Goal: Check status: Check status

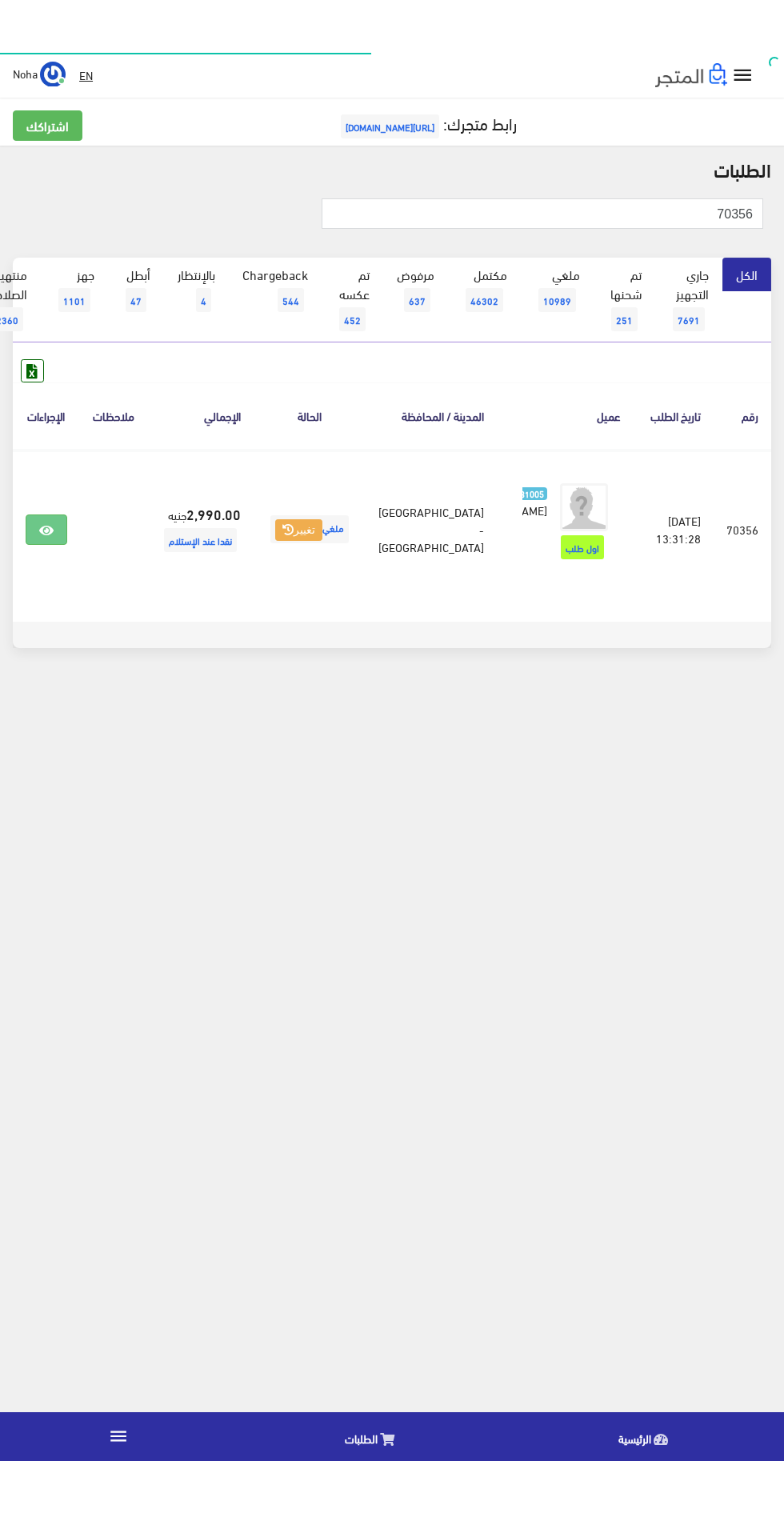
scroll to position [0, -41]
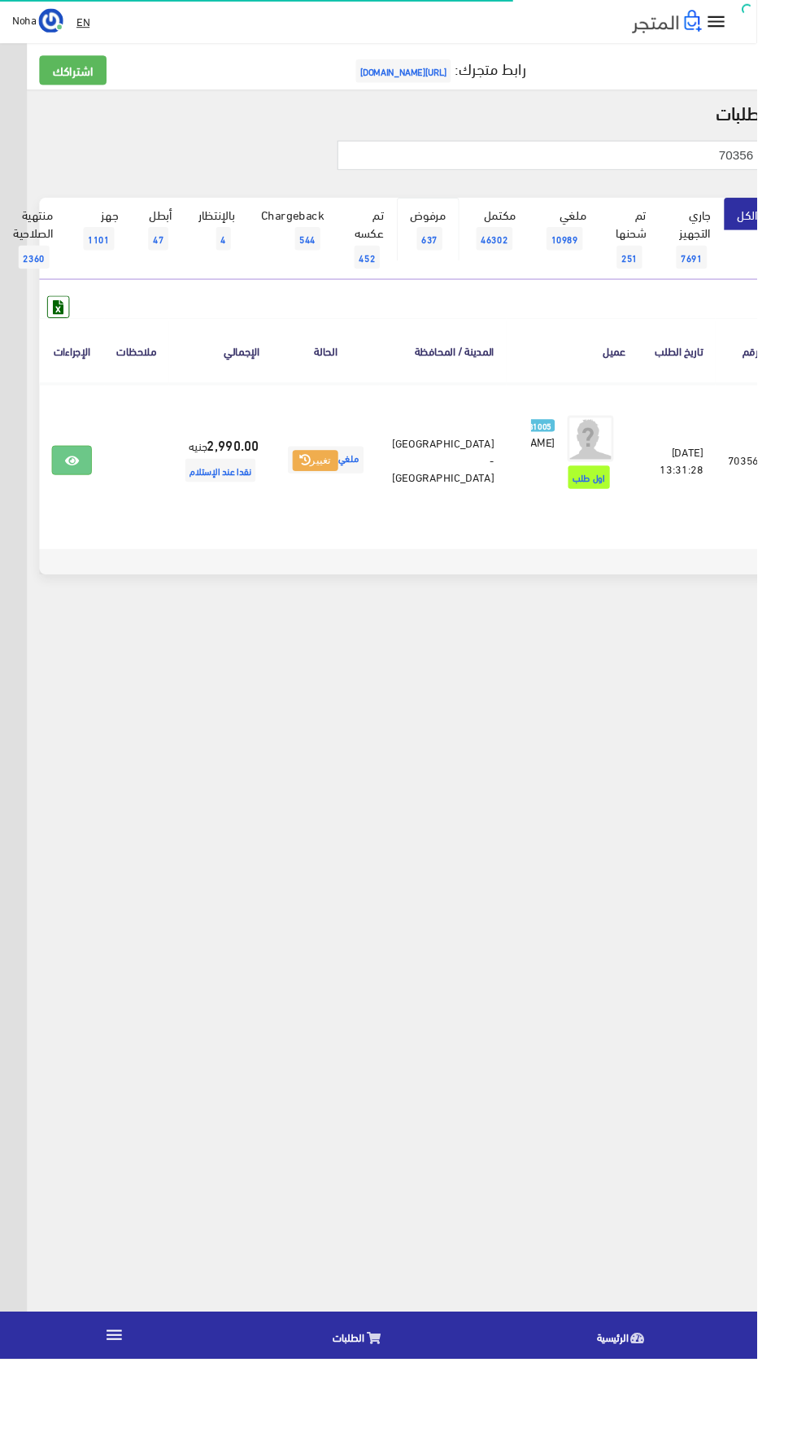
click at [466, 211] on link "مرفوض 637" at bounding box center [451, 241] width 66 height 67
click at [607, 167] on input "70356" at bounding box center [579, 163] width 449 height 31
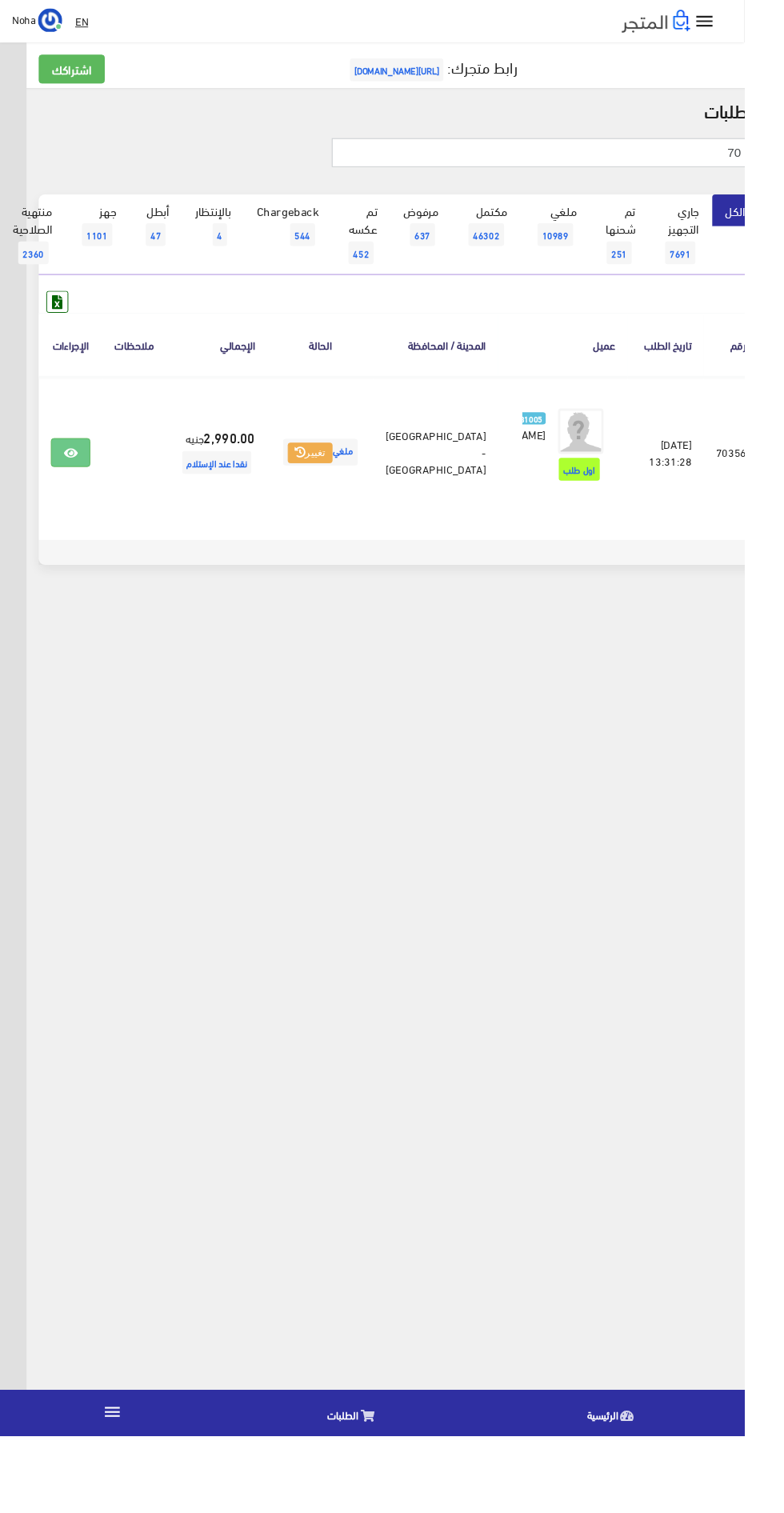
type input "7"
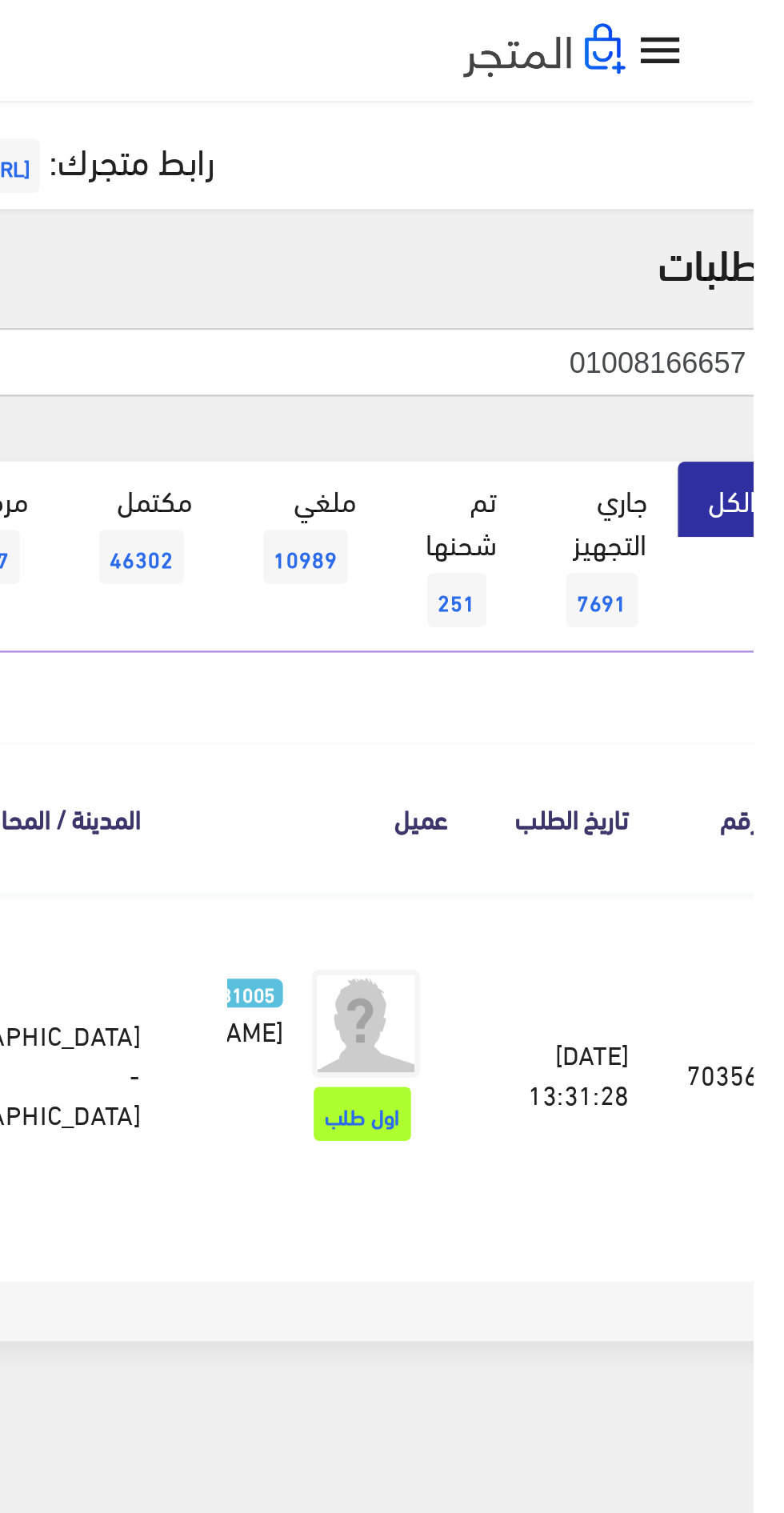
type input "01008166657"
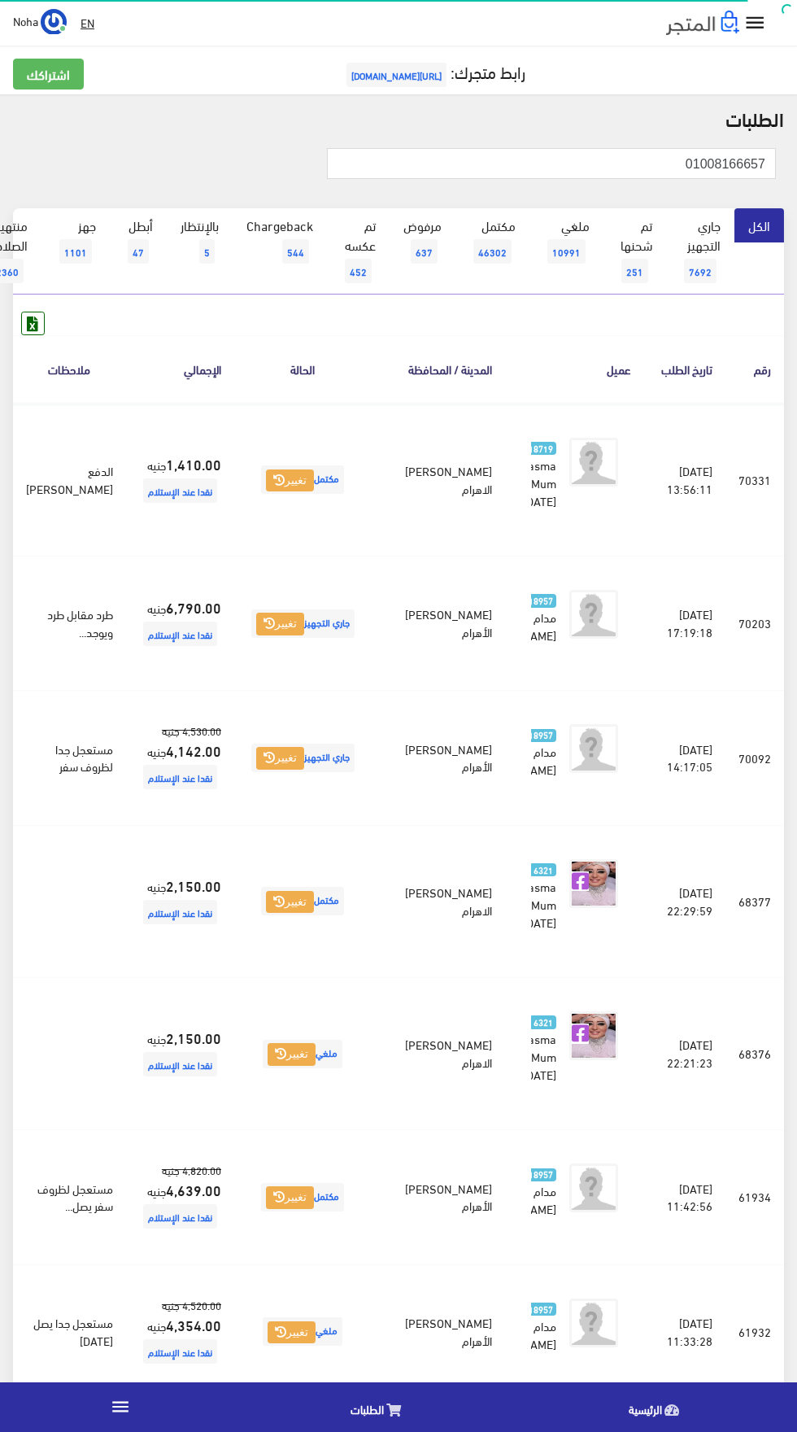
scroll to position [0, -42]
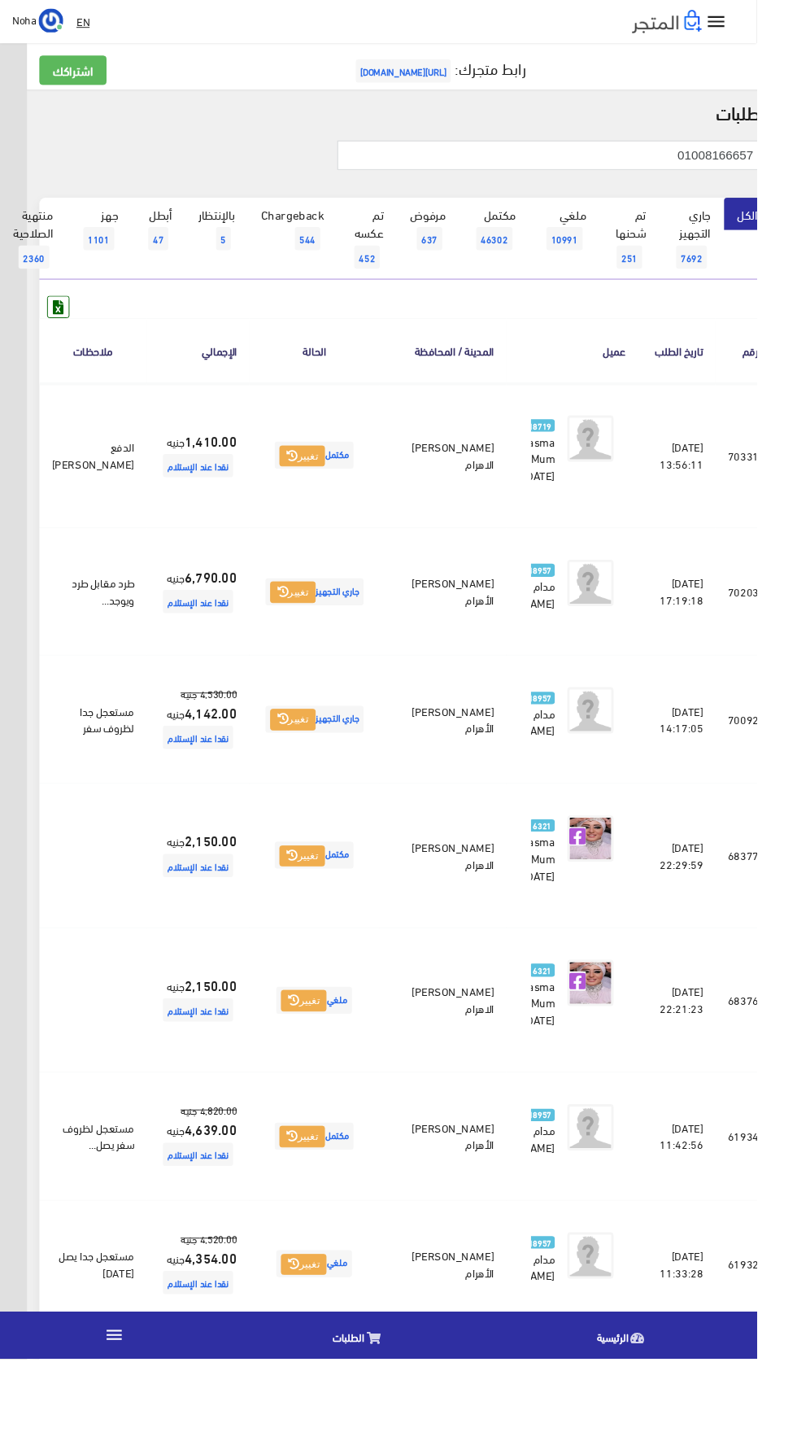
click at [15, 487] on icon at bounding box center [7, 480] width 15 height 13
